Goal: Task Accomplishment & Management: Manage account settings

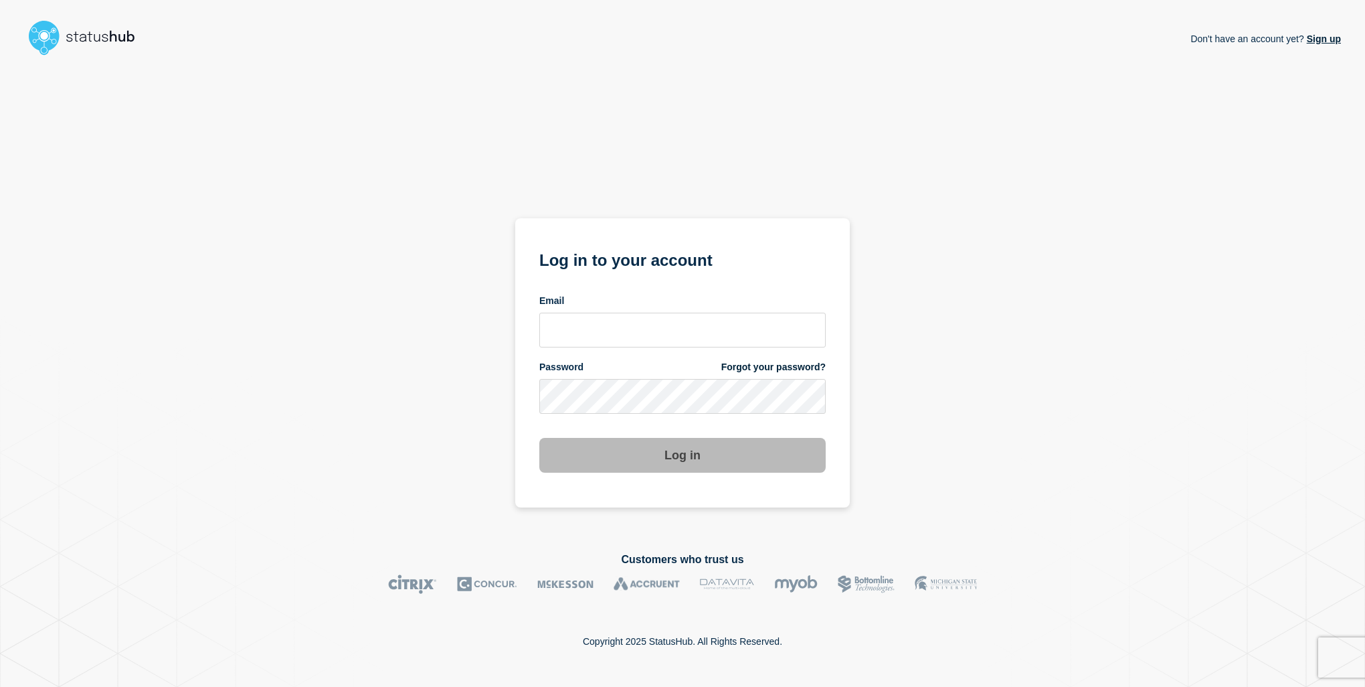
type input "[EMAIL_ADDRESS][DOMAIN_NAME]"
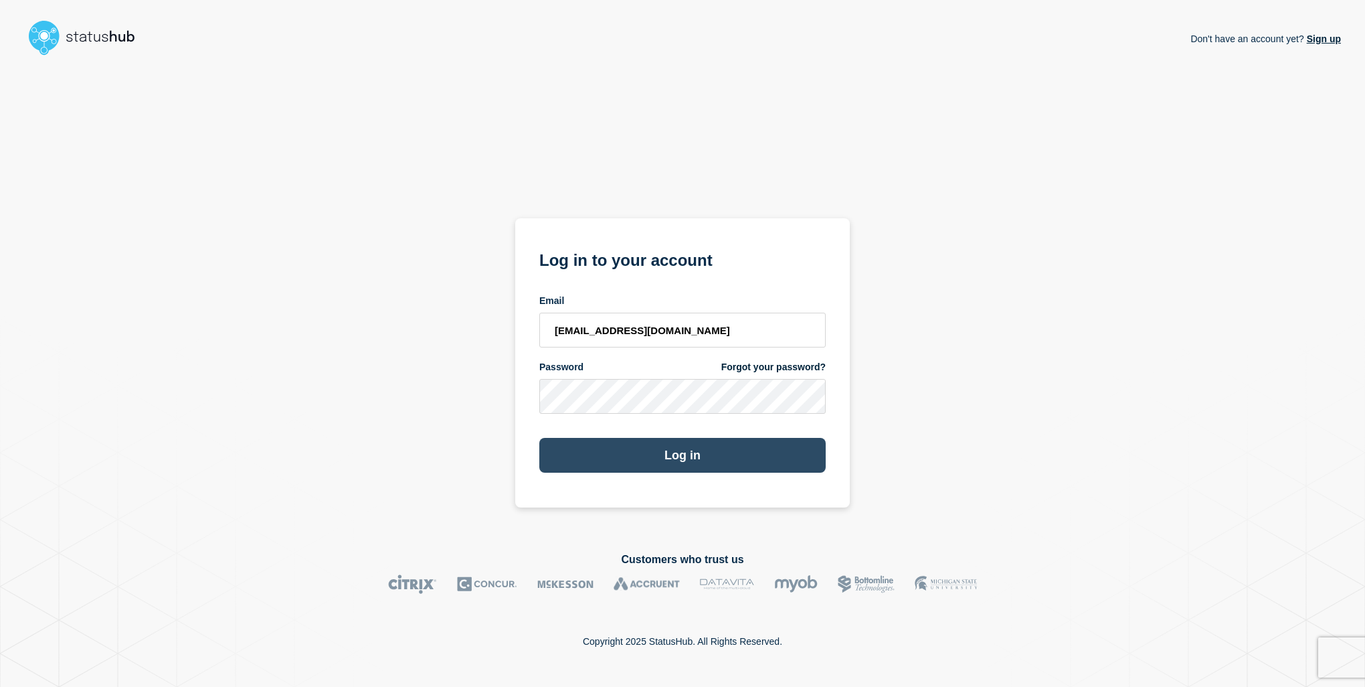
click at [681, 452] on button "Log in" at bounding box center [682, 455] width 286 height 35
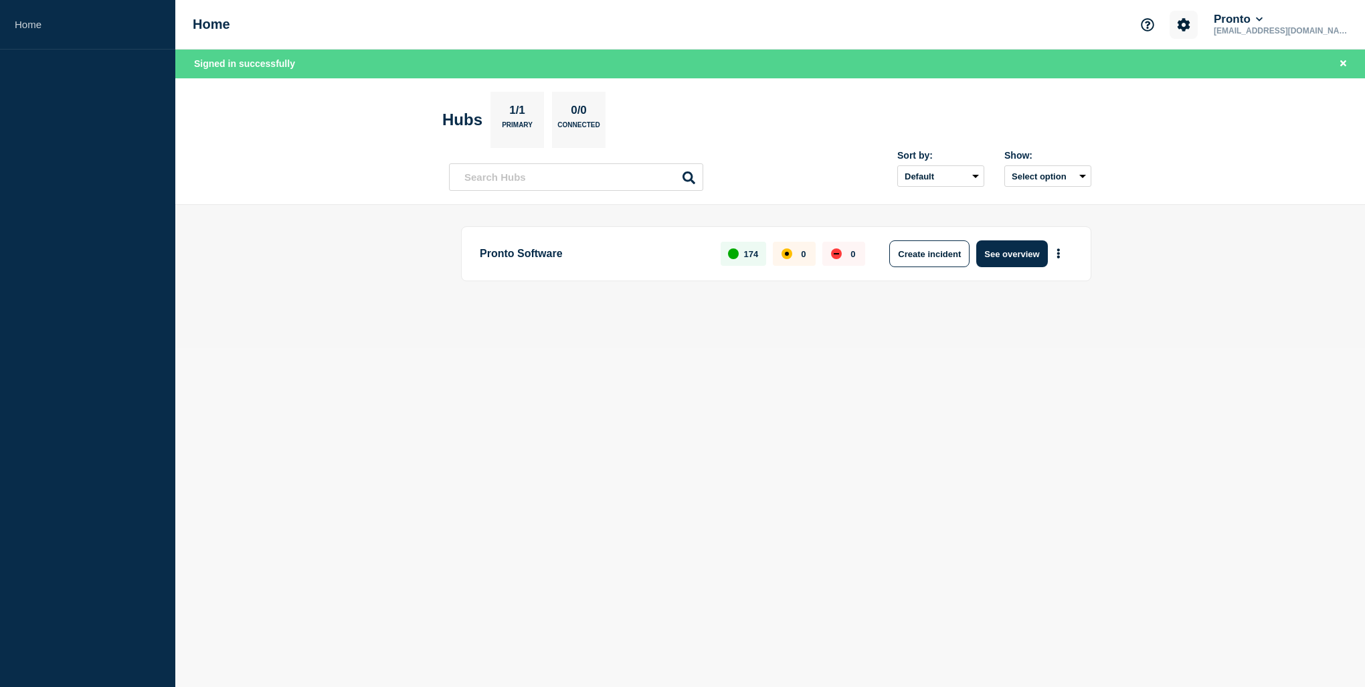
click at [1191, 22] on icon "Account settings" at bounding box center [1184, 24] width 13 height 13
click at [1213, 116] on link "Billing" at bounding box center [1214, 112] width 27 height 11
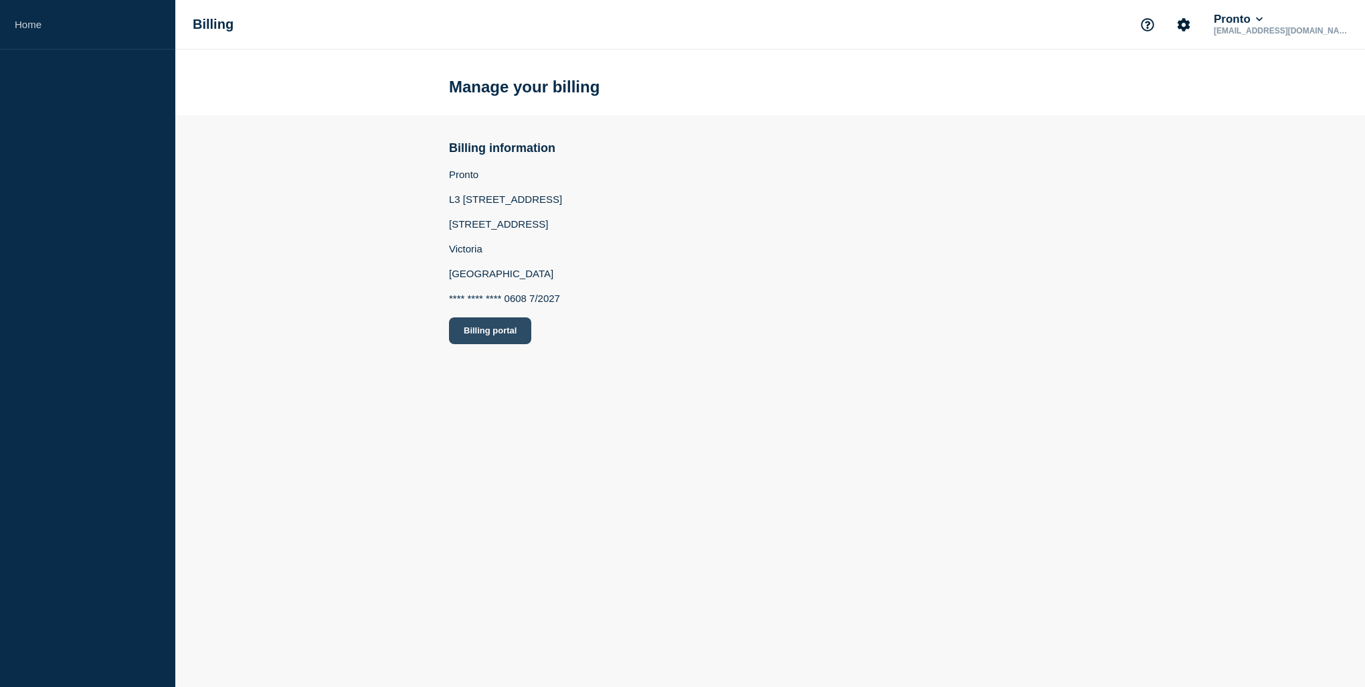
click at [473, 340] on button "Billing portal" at bounding box center [490, 330] width 82 height 27
